Goal: Transaction & Acquisition: Subscribe to service/newsletter

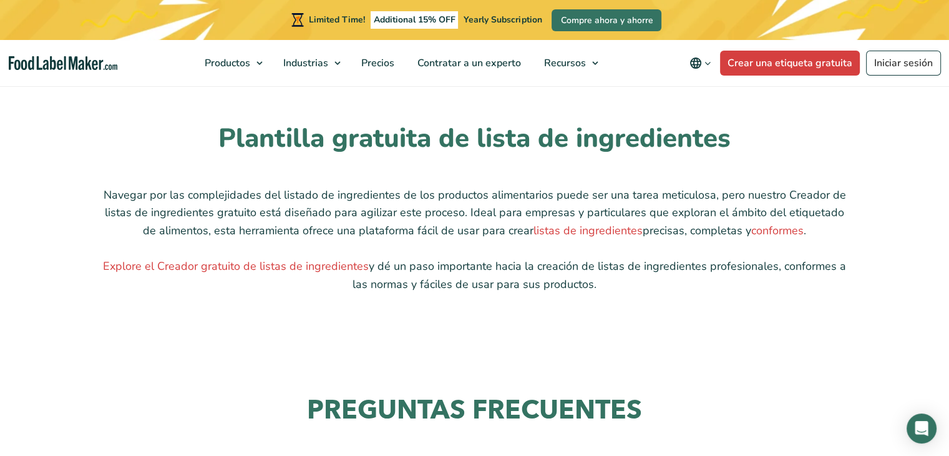
scroll to position [1186, 0]
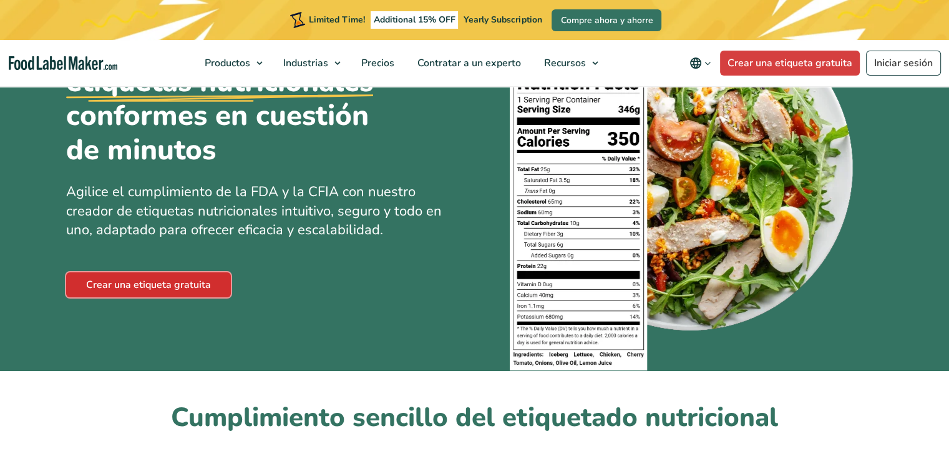
drag, startPoint x: 0, startPoint y: 0, endPoint x: 187, endPoint y: 280, distance: 337.0
click at [187, 280] on link "Crear una etiqueta gratuita" at bounding box center [148, 284] width 165 height 25
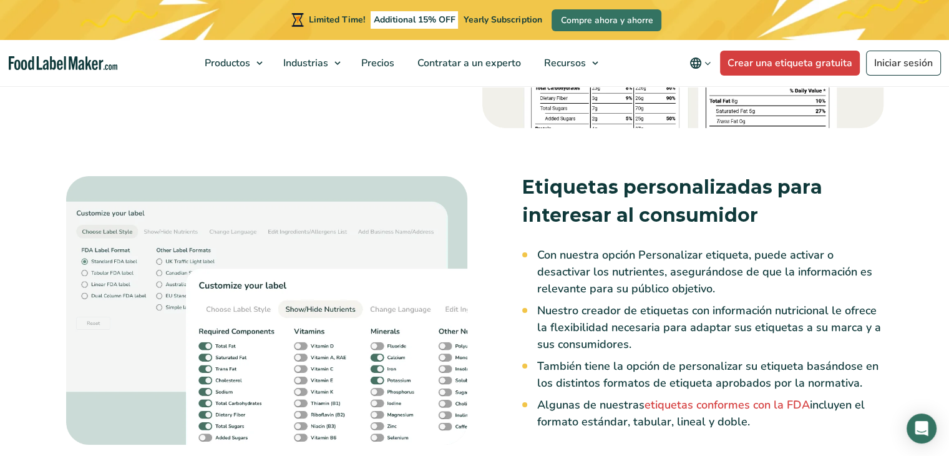
scroll to position [1934, 0]
